Goal: Find specific page/section: Find specific page/section

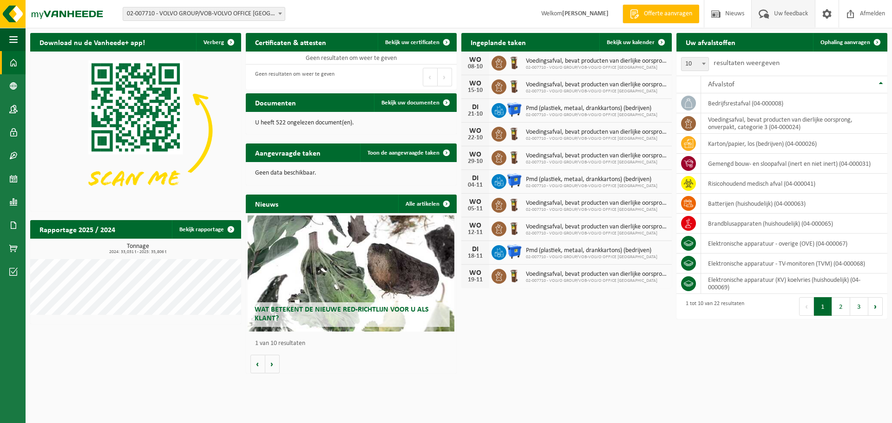
click at [762, 18] on span at bounding box center [763, 13] width 15 height 27
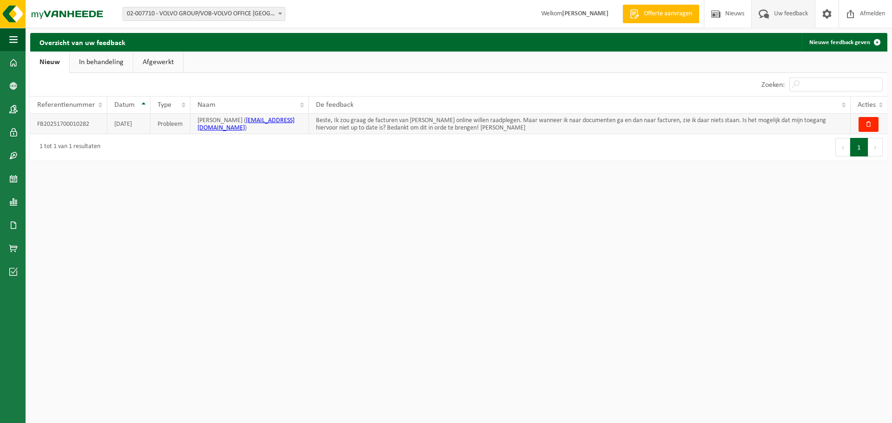
click at [122, 128] on td "11-08-2025" at bounding box center [128, 124] width 43 height 20
click at [163, 124] on td "Probleem" at bounding box center [170, 124] width 40 height 20
click at [733, 122] on td "Beste, Ik zou graag de facturen van Vanheede online willen raadplegen. Maar wan…" at bounding box center [579, 124] width 541 height 20
click at [15, 128] on span at bounding box center [13, 132] width 8 height 23
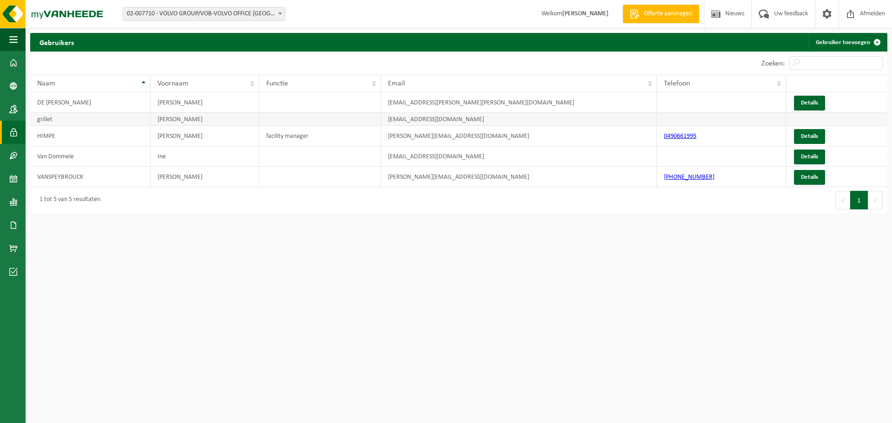
click at [505, 120] on td "pieter.grillet@volvocars.com" at bounding box center [519, 119] width 276 height 13
click at [15, 221] on span at bounding box center [13, 225] width 8 height 23
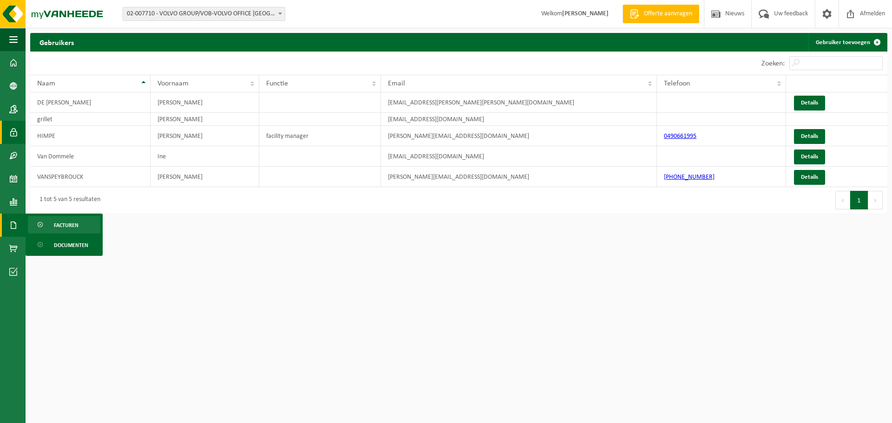
click at [62, 225] on span "Facturen" at bounding box center [66, 225] width 25 height 18
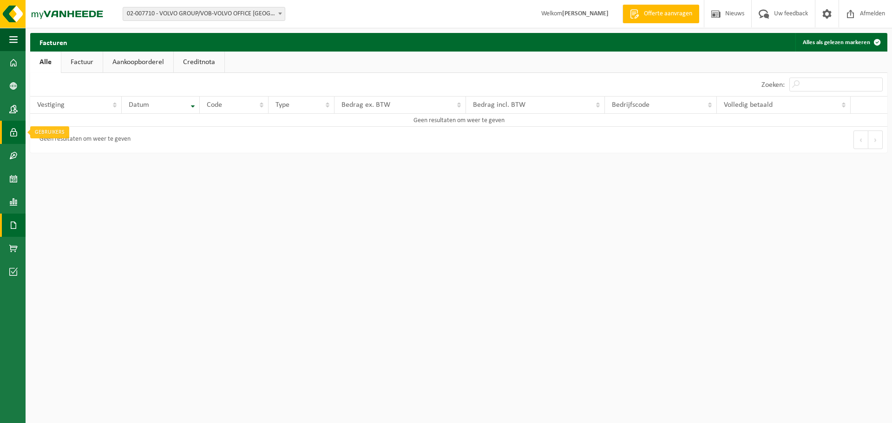
click at [12, 137] on span at bounding box center [13, 132] width 8 height 23
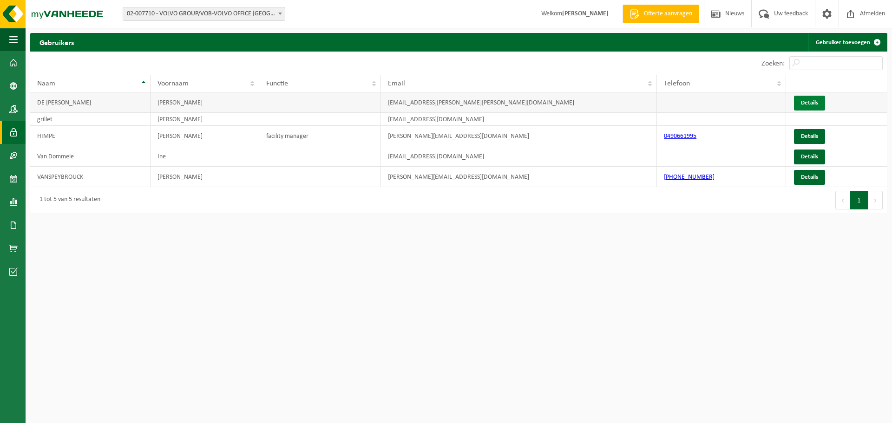
click at [802, 102] on link "Details" at bounding box center [809, 103] width 31 height 15
